Goal: Task Accomplishment & Management: Manage account settings

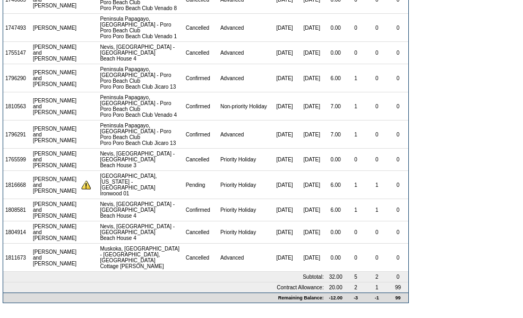
scroll to position [159, 0]
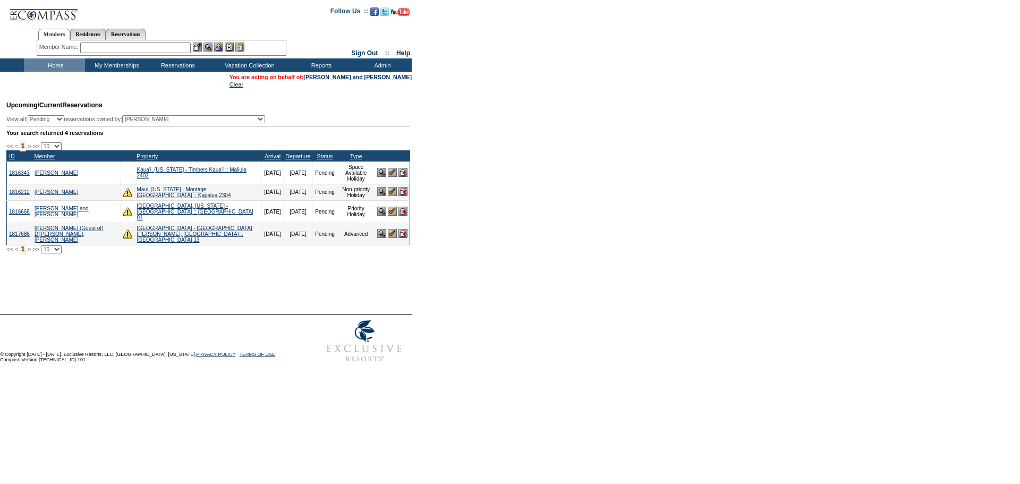
click at [404, 210] on img at bounding box center [403, 211] width 9 height 9
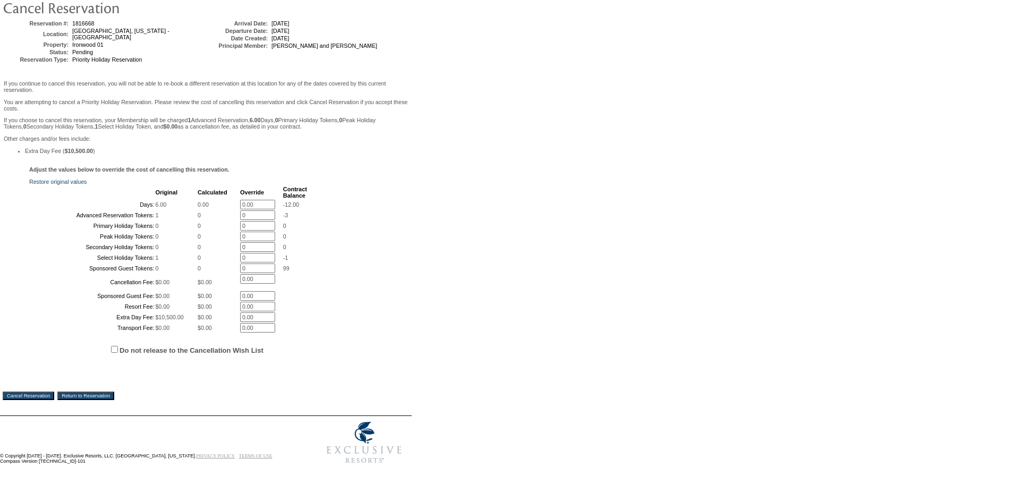
scroll to position [191, 0]
click at [43, 393] on input "Cancel Reservation" at bounding box center [29, 396] width 52 height 9
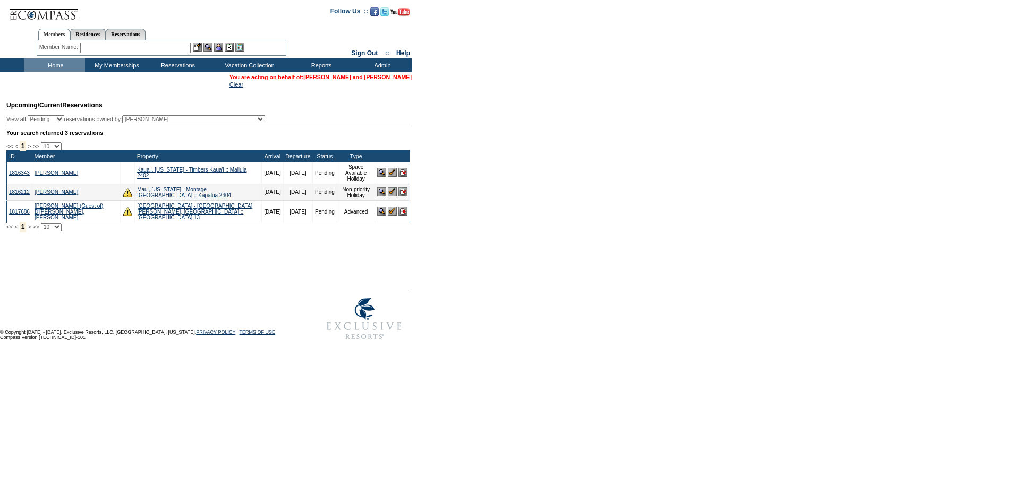
click at [384, 75] on link "[PERSON_NAME] and [PERSON_NAME]" at bounding box center [357, 77] width 108 height 6
